Goal: Transaction & Acquisition: Purchase product/service

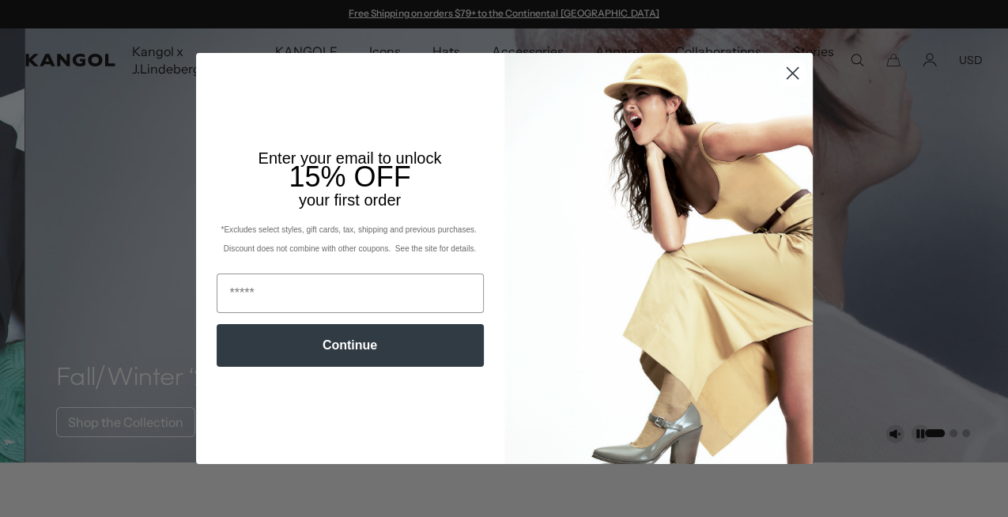
click at [786, 74] on icon "Close dialog" at bounding box center [791, 72] width 11 height 11
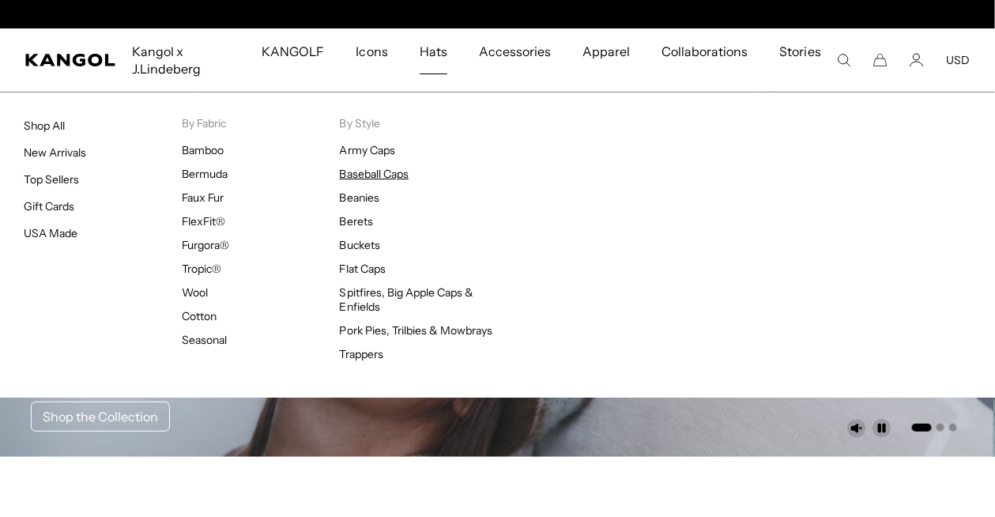
scroll to position [0, 264]
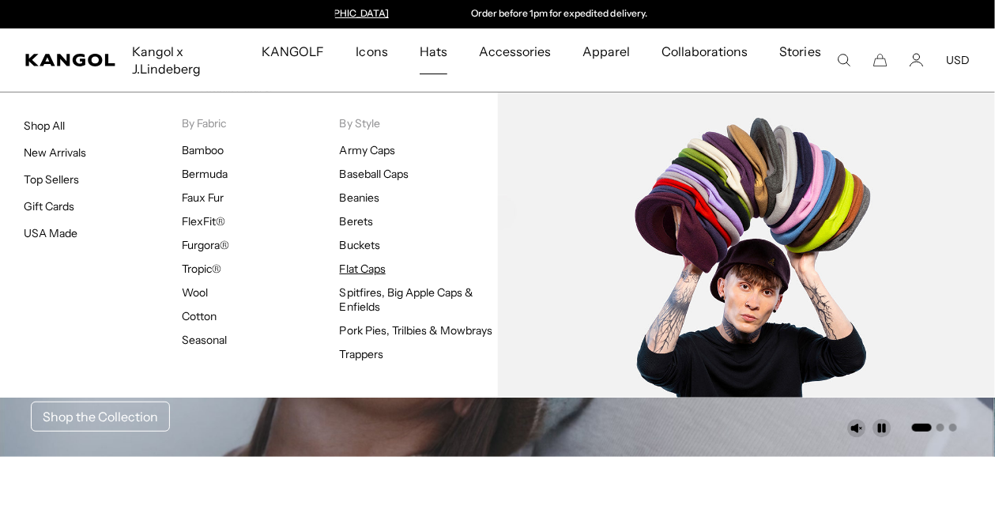
click at [361, 262] on link "Flat Caps" at bounding box center [363, 269] width 46 height 14
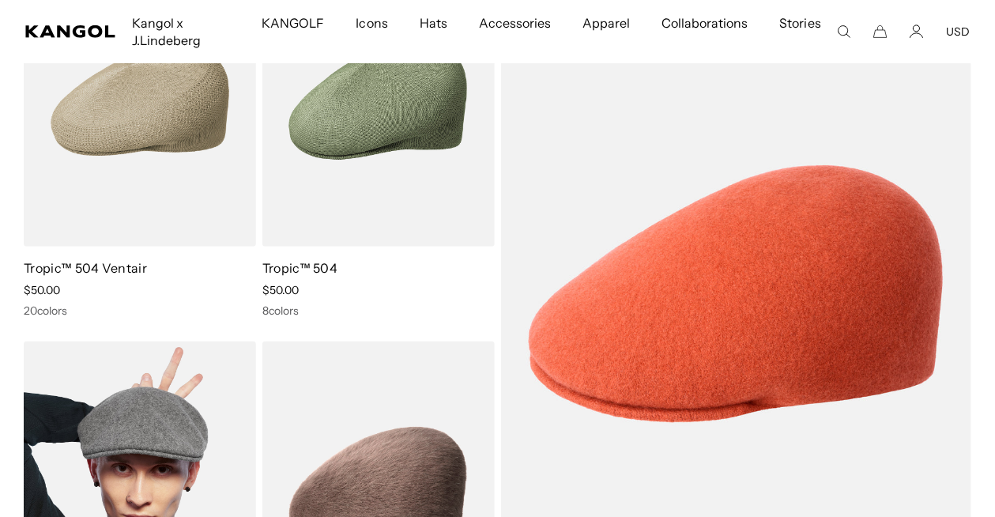
scroll to position [0, 264]
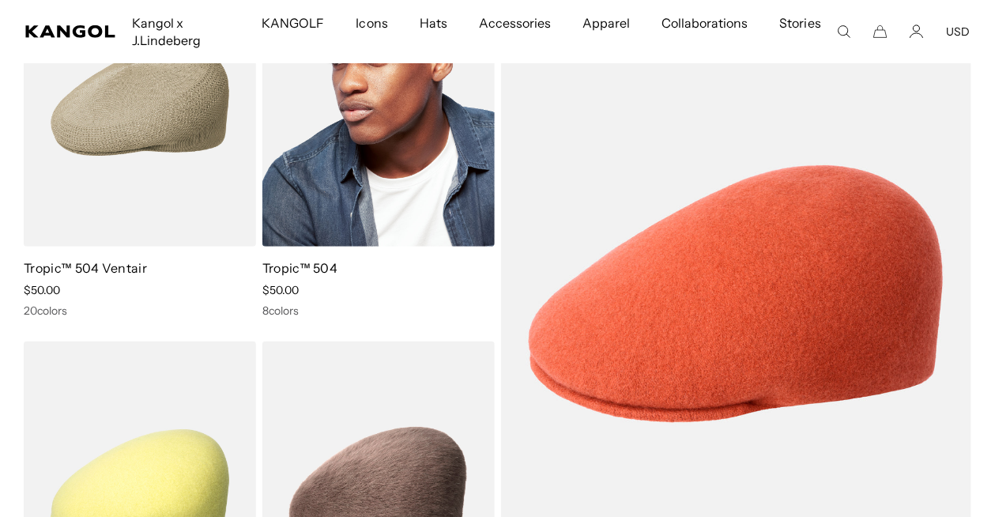
click at [347, 170] on img at bounding box center [378, 101] width 232 height 292
